Goal: Task Accomplishment & Management: Manage account settings

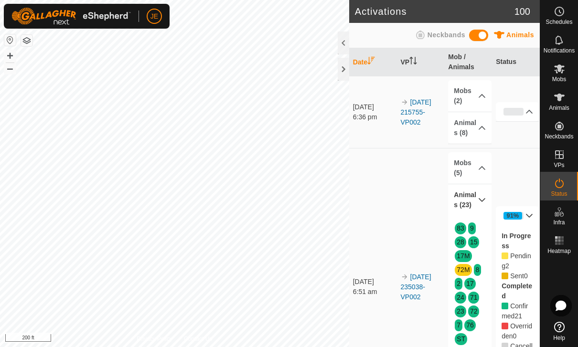
scroll to position [135, 0]
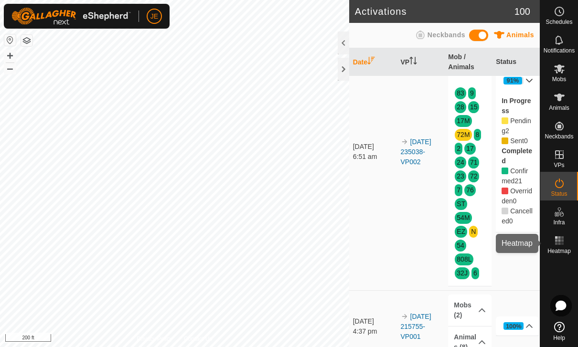
click at [556, 241] on rect at bounding box center [556, 240] width 2 height 2
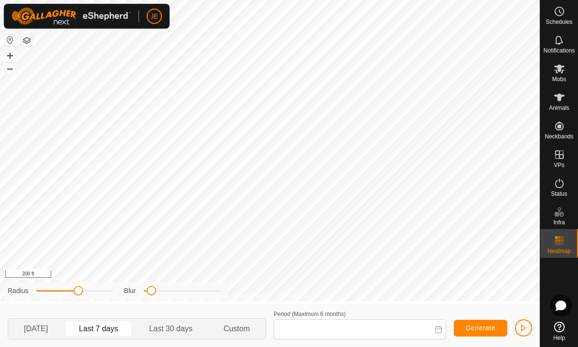
type input "[DATE] - [DATE]"
click at [526, 321] on button "button" at bounding box center [523, 328] width 17 height 17
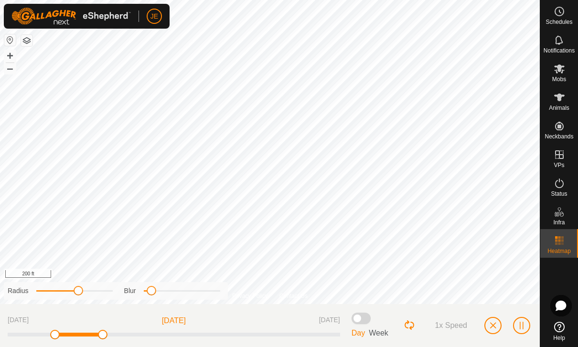
click at [155, 291] on span at bounding box center [152, 291] width 10 height 10
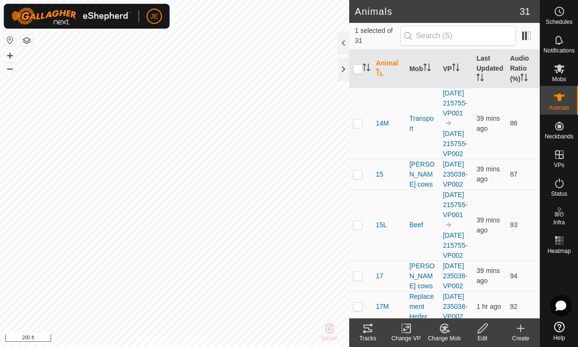
click at [371, 330] on icon at bounding box center [368, 329] width 9 height 8
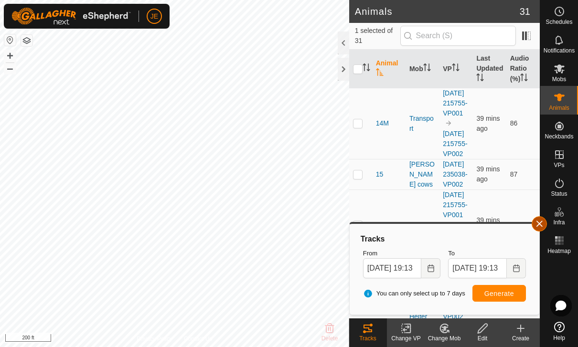
click at [540, 221] on span "button" at bounding box center [540, 224] width 8 height 8
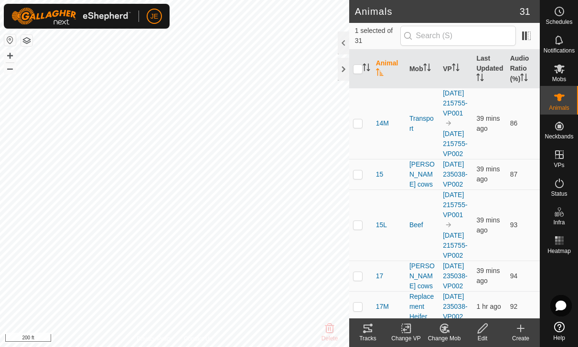
checkbox input "false"
checkbox input "true"
click at [374, 327] on tracks-svg-icon at bounding box center [368, 328] width 38 height 11
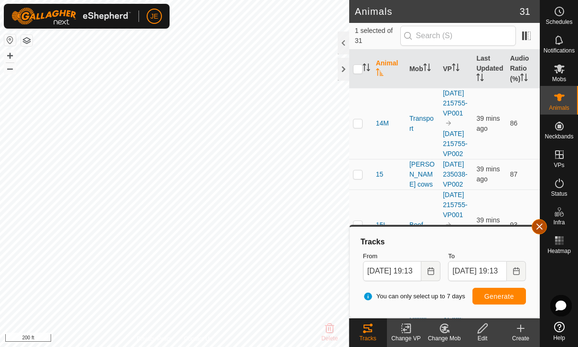
click at [539, 222] on button "button" at bounding box center [539, 226] width 15 height 15
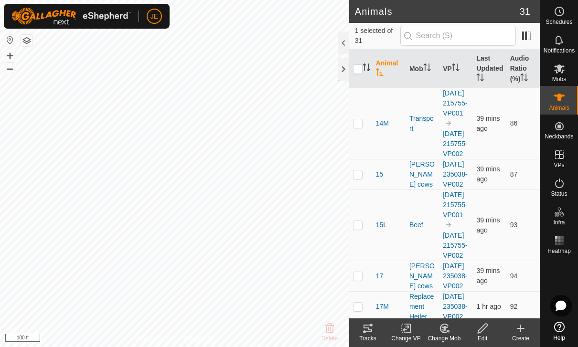
checkbox input "true"
checkbox input "false"
click at [372, 332] on icon at bounding box center [368, 329] width 9 height 8
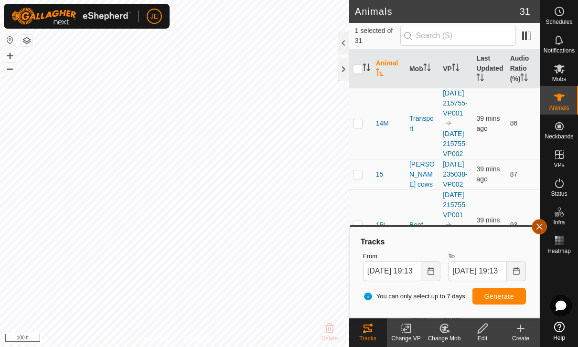
click at [539, 224] on span "button" at bounding box center [540, 227] width 8 height 8
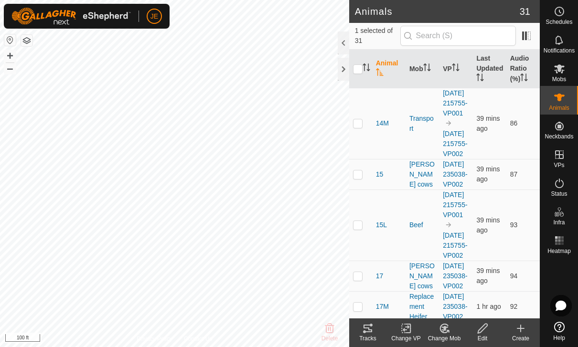
checkbox input "false"
checkbox input "true"
click at [372, 333] on icon at bounding box center [367, 328] width 11 height 11
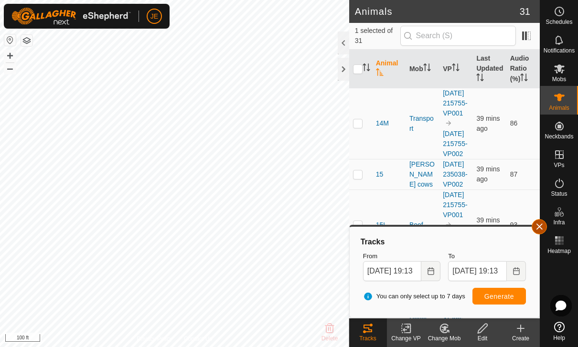
click at [539, 226] on span "button" at bounding box center [540, 227] width 8 height 8
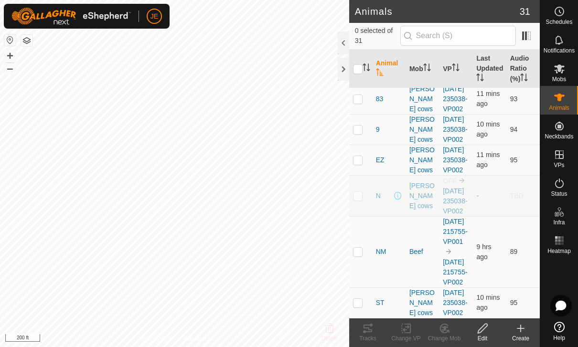
scroll to position [1131, 0]
click at [357, 248] on p-checkbox at bounding box center [358, 252] width 10 height 8
checkbox input "true"
click at [368, 331] on icon at bounding box center [367, 328] width 11 height 11
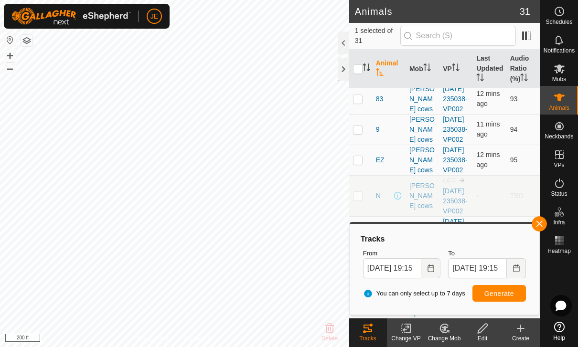
checkbox input "true"
checkbox input "false"
click at [544, 219] on button "button" at bounding box center [539, 223] width 15 height 15
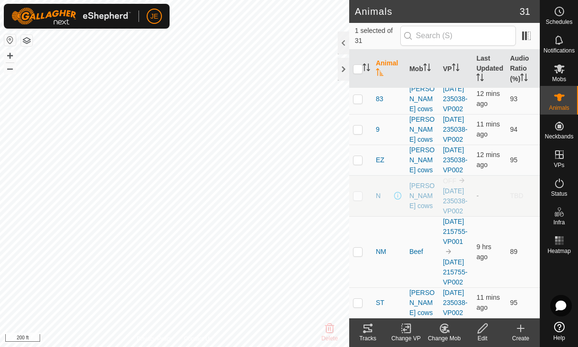
click at [370, 328] on icon at bounding box center [367, 328] width 11 height 11
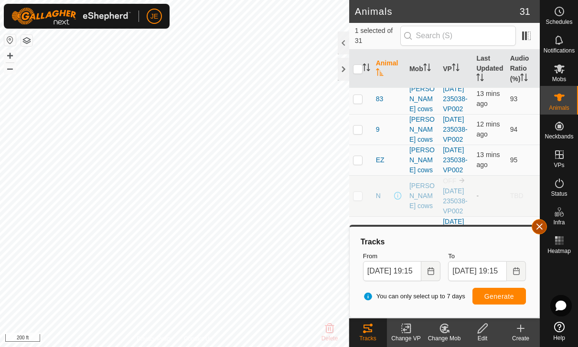
click at [539, 221] on button "button" at bounding box center [539, 226] width 15 height 15
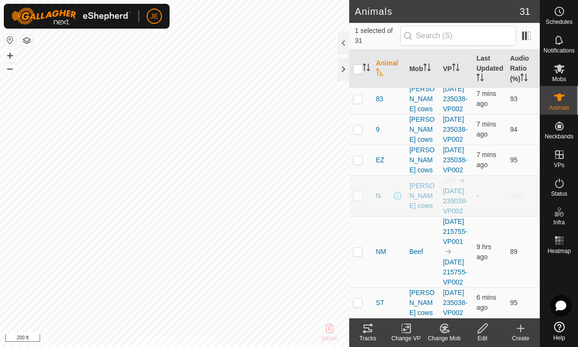
checkbox input "false"
checkbox input "true"
